Goal: Check status: Check status

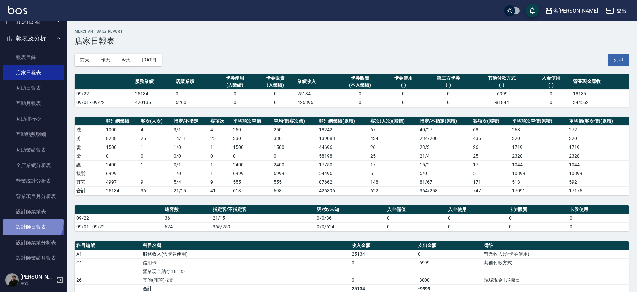
click at [30, 219] on link "設計師日報表" at bounding box center [33, 226] width 61 height 15
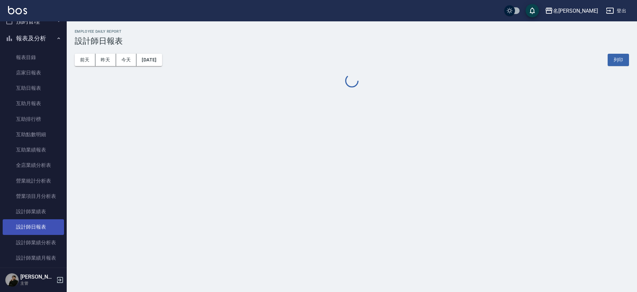
scroll to position [158, 0]
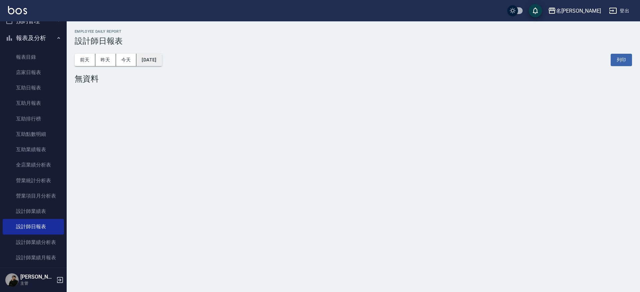
click at [161, 61] on button "[DATE]" at bounding box center [148, 60] width 25 height 12
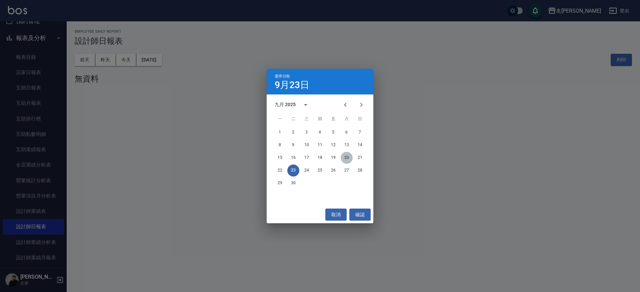
click at [347, 156] on button "20" at bounding box center [347, 158] width 12 height 12
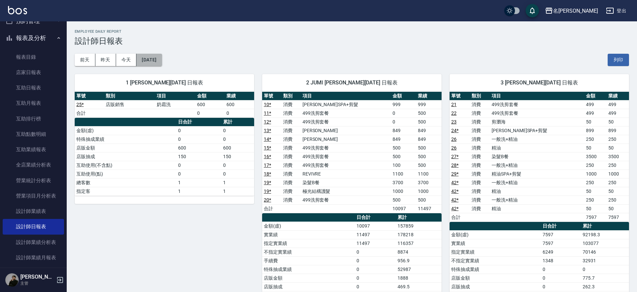
click at [162, 63] on button "[DATE]" at bounding box center [148, 60] width 25 height 12
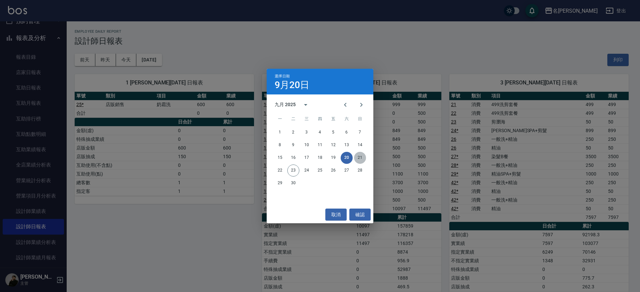
click at [361, 162] on button "21" at bounding box center [360, 158] width 12 height 12
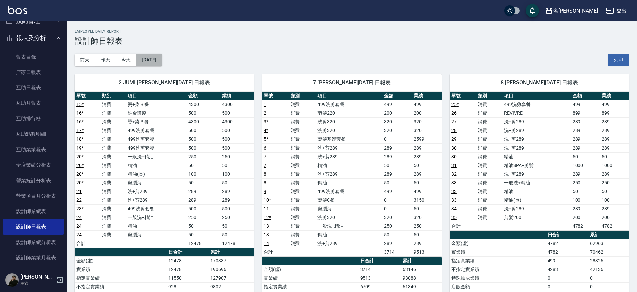
click at [157, 64] on button "[DATE]" at bounding box center [148, 60] width 25 height 12
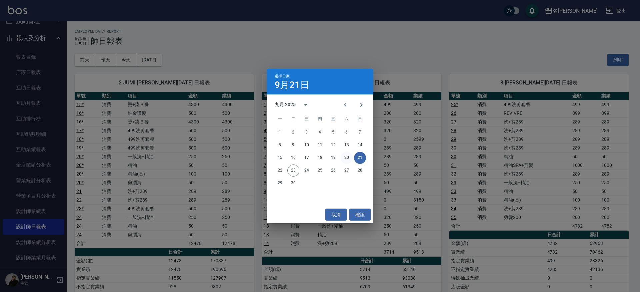
click at [346, 162] on button "20" at bounding box center [347, 158] width 12 height 12
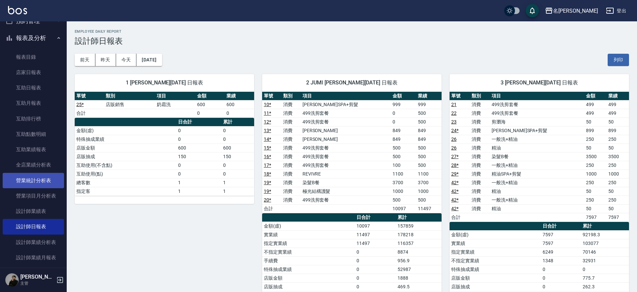
scroll to position [151, 0]
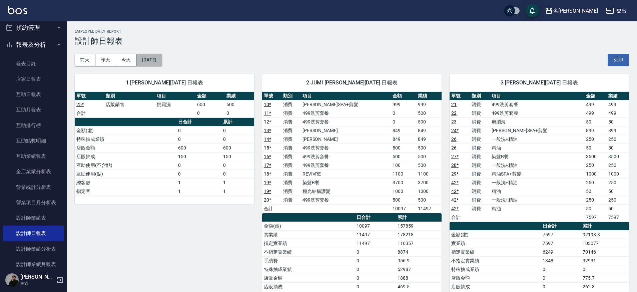
click at [158, 61] on button "[DATE]" at bounding box center [148, 60] width 25 height 12
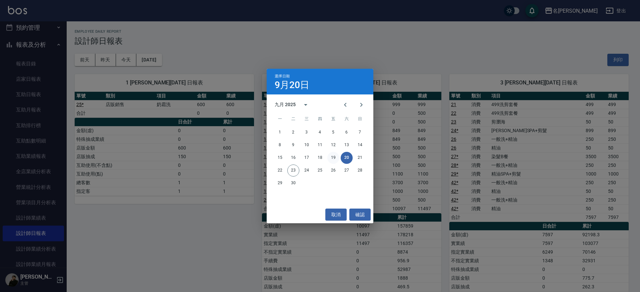
click at [335, 154] on button "19" at bounding box center [333, 158] width 12 height 12
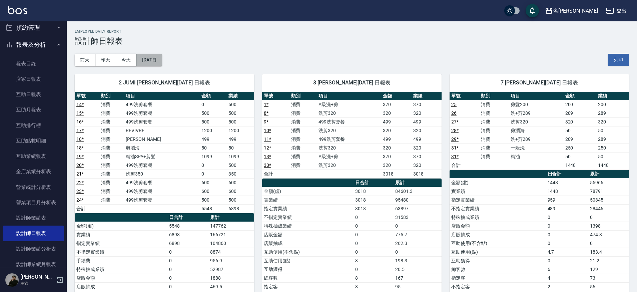
click at [162, 63] on button "[DATE]" at bounding box center [148, 60] width 25 height 12
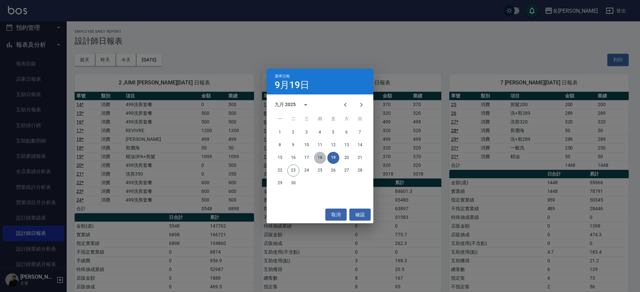
click at [317, 157] on button "18" at bounding box center [320, 158] width 12 height 12
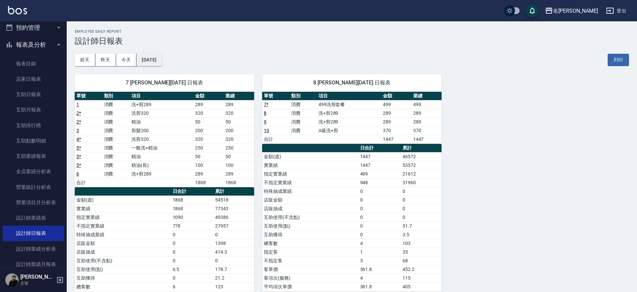
click at [158, 59] on button "[DATE]" at bounding box center [148, 60] width 25 height 12
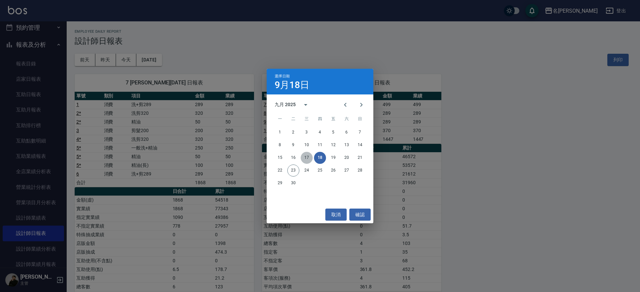
click at [308, 156] on button "17" at bounding box center [307, 158] width 12 height 12
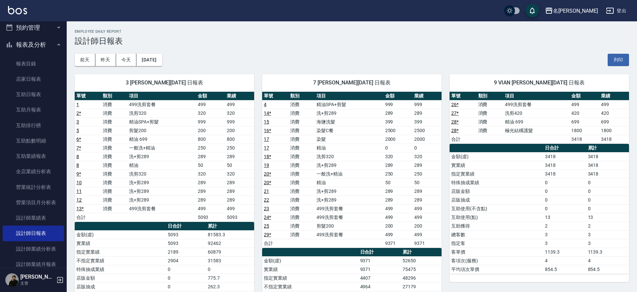
click at [165, 66] on div "3 Mina [PERSON_NAME][DATE] 日報表 單號 類別 項目 金額 業績 1 消費 499洗剪套餐 499 499 2 * 消費 洗剪320…" at bounding box center [160, 234] width 187 height 337
click at [162, 62] on button "[DATE]" at bounding box center [148, 60] width 25 height 12
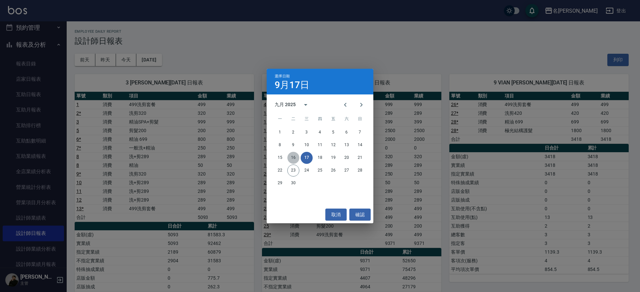
click at [295, 157] on button "16" at bounding box center [293, 158] width 12 height 12
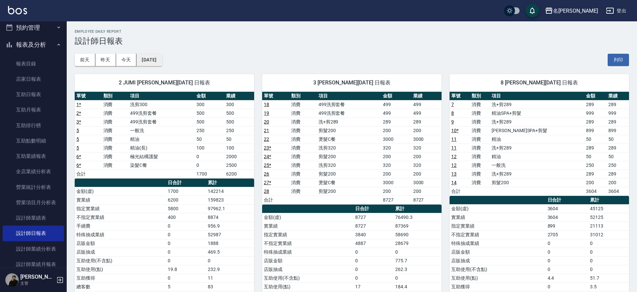
click at [162, 64] on button "[DATE]" at bounding box center [148, 60] width 25 height 12
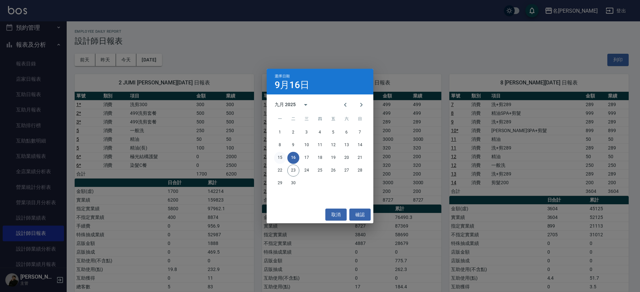
click at [277, 159] on button "15" at bounding box center [280, 158] width 12 height 12
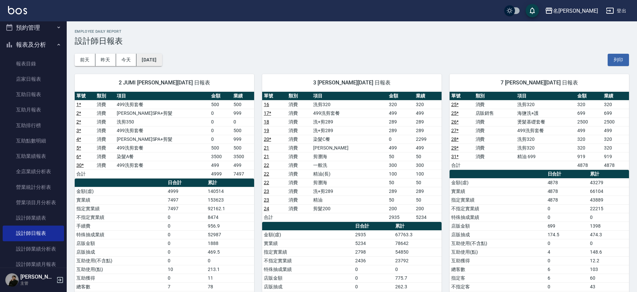
click at [162, 57] on button "[DATE]" at bounding box center [148, 60] width 25 height 12
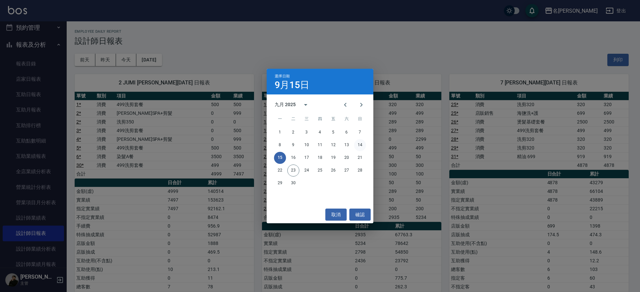
click at [363, 145] on button "14" at bounding box center [360, 145] width 12 height 12
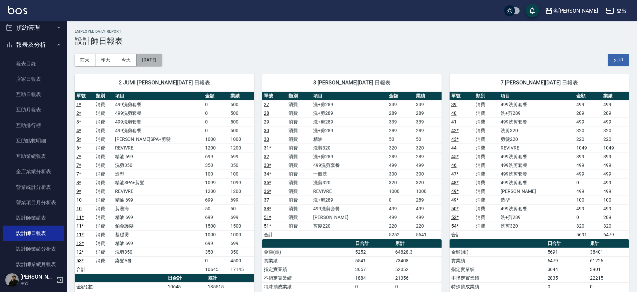
click at [153, 55] on button "[DATE]" at bounding box center [148, 60] width 25 height 12
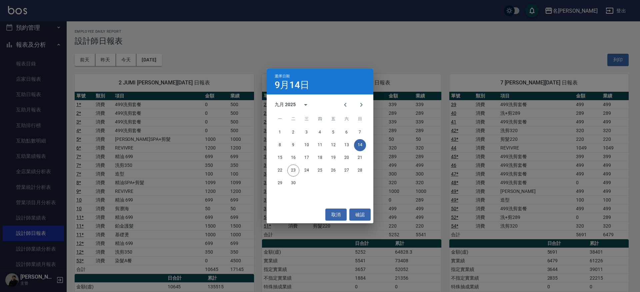
click at [153, 55] on div "選擇日期 [DATE] 九月 2025 一 二 三 四 五 六 日 1 2 3 4 5 6 7 8 9 10 11 12 13 14 15 16 17 18 …" at bounding box center [320, 146] width 640 height 292
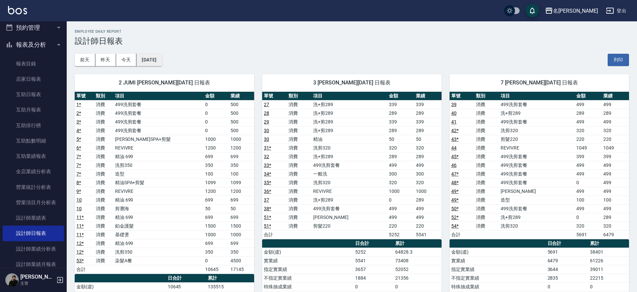
click at [156, 59] on button "[DATE]" at bounding box center [148, 60] width 25 height 12
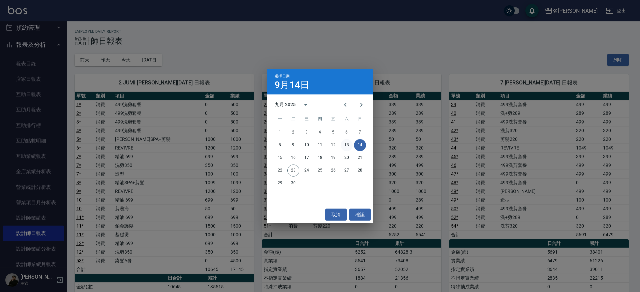
click at [350, 144] on button "13" at bounding box center [347, 145] width 12 height 12
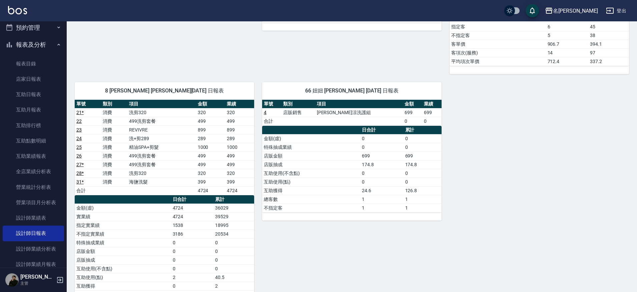
scroll to position [321, 0]
